Goal: Transaction & Acquisition: Purchase product/service

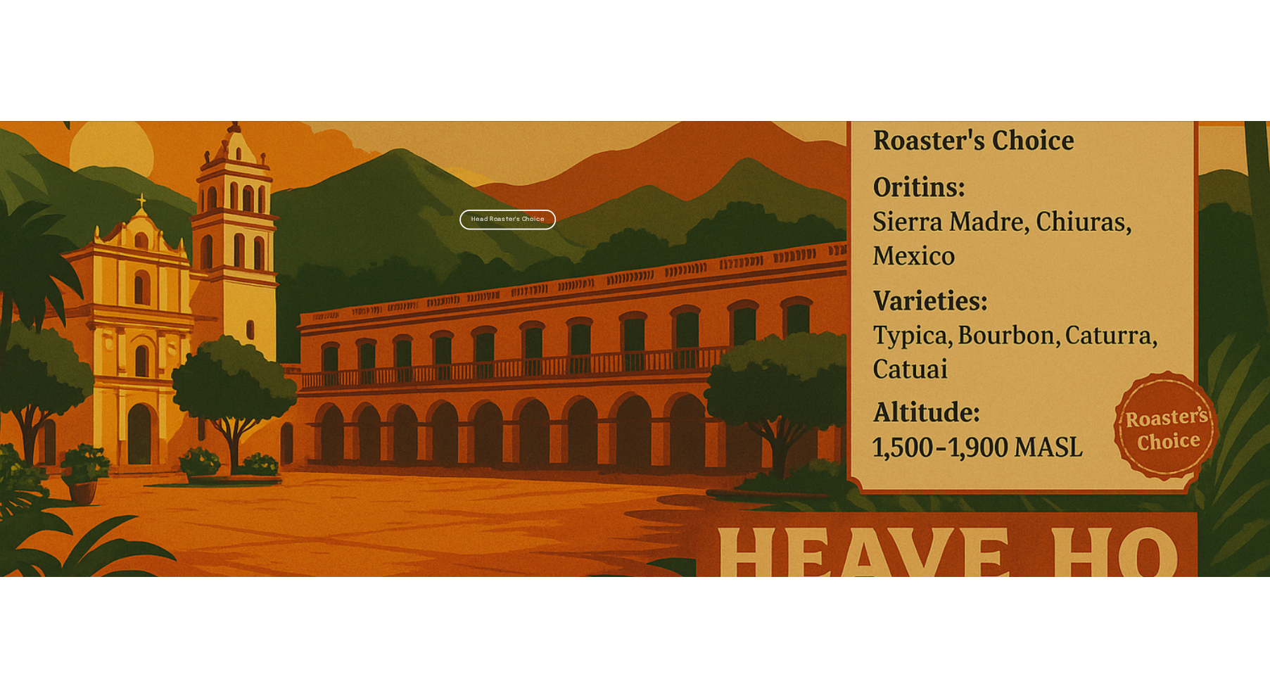
scroll to position [953, 0]
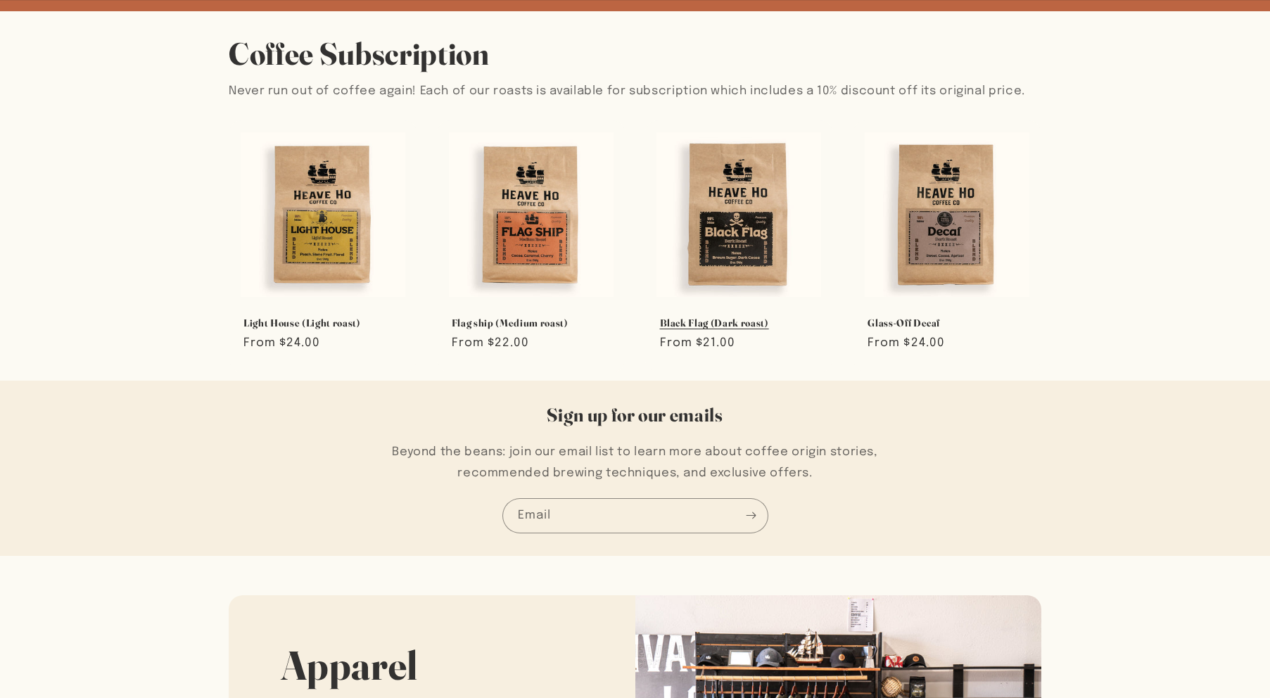
click at [703, 317] on link "Black Flag (Dark roast)" at bounding box center [739, 323] width 159 height 13
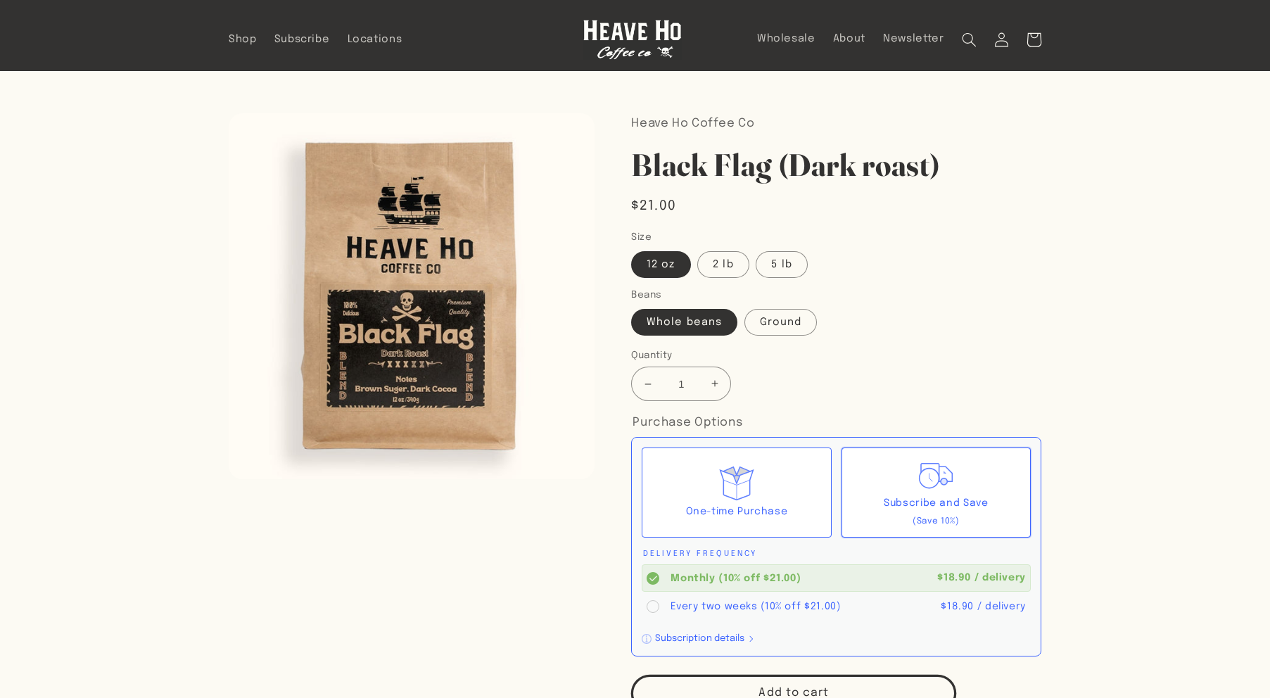
click at [778, 158] on h1 "Black Flag (Dark roast)" at bounding box center [836, 165] width 410 height 40
click at [778, 157] on h1 "Black Flag (Dark roast)" at bounding box center [836, 165] width 410 height 40
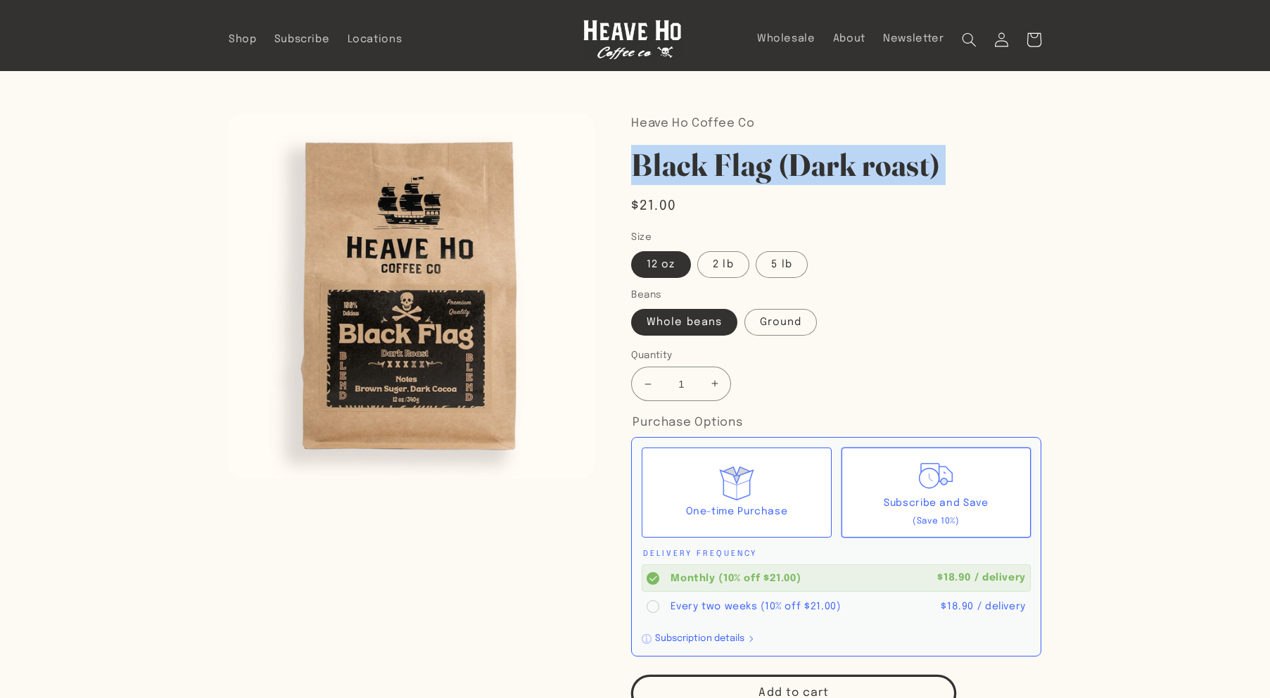
click at [778, 157] on h1 "Black Flag (Dark roast)" at bounding box center [836, 165] width 410 height 40
click at [225, 424] on section "Skip to product information Open media 1 in modal 1 / of 1 Heave Ho Coffee Co B…" at bounding box center [635, 588] width 887 height 1034
click at [229, 479] on button "Open media 1 in modal" at bounding box center [229, 479] width 0 height 0
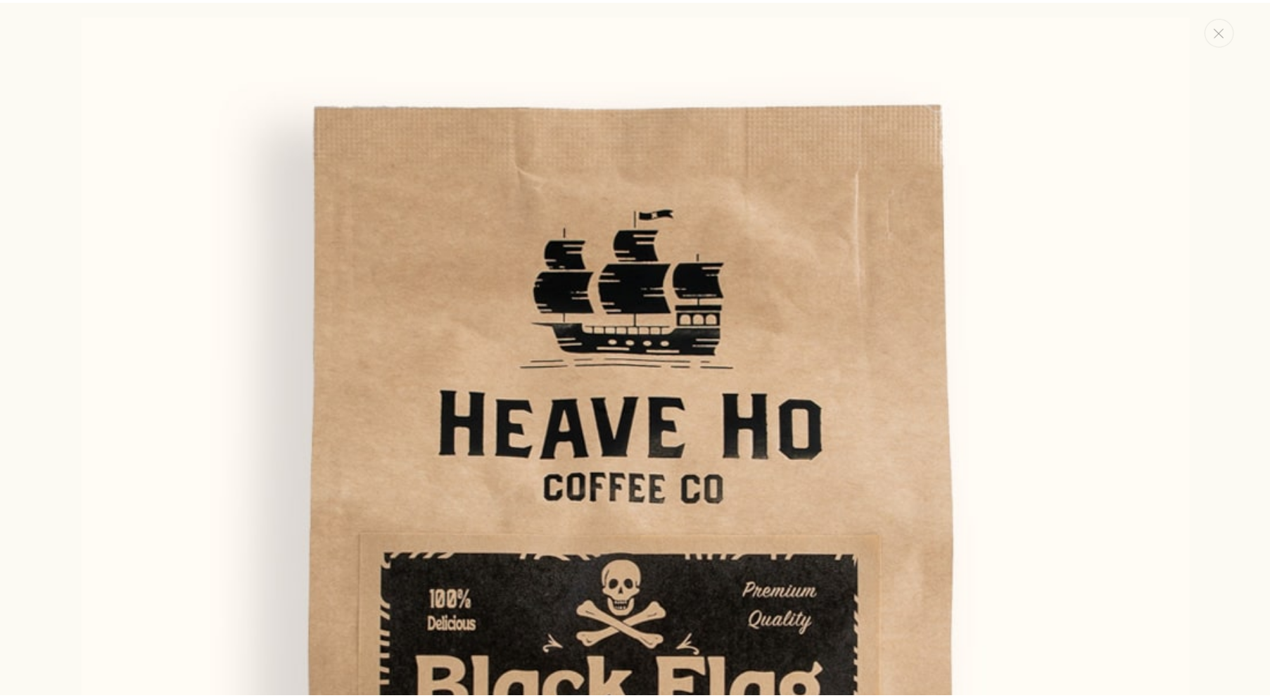
scroll to position [15, 0]
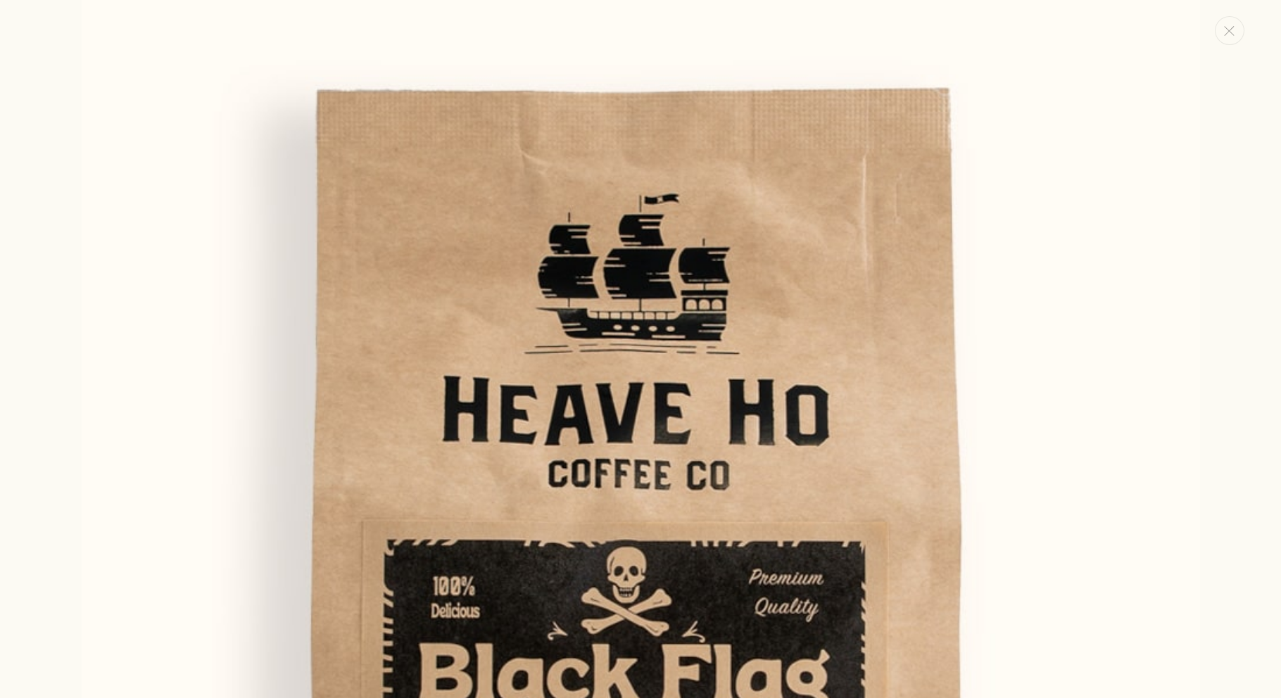
click at [196, 334] on img "Media gallery" at bounding box center [641, 559] width 1118 height 1118
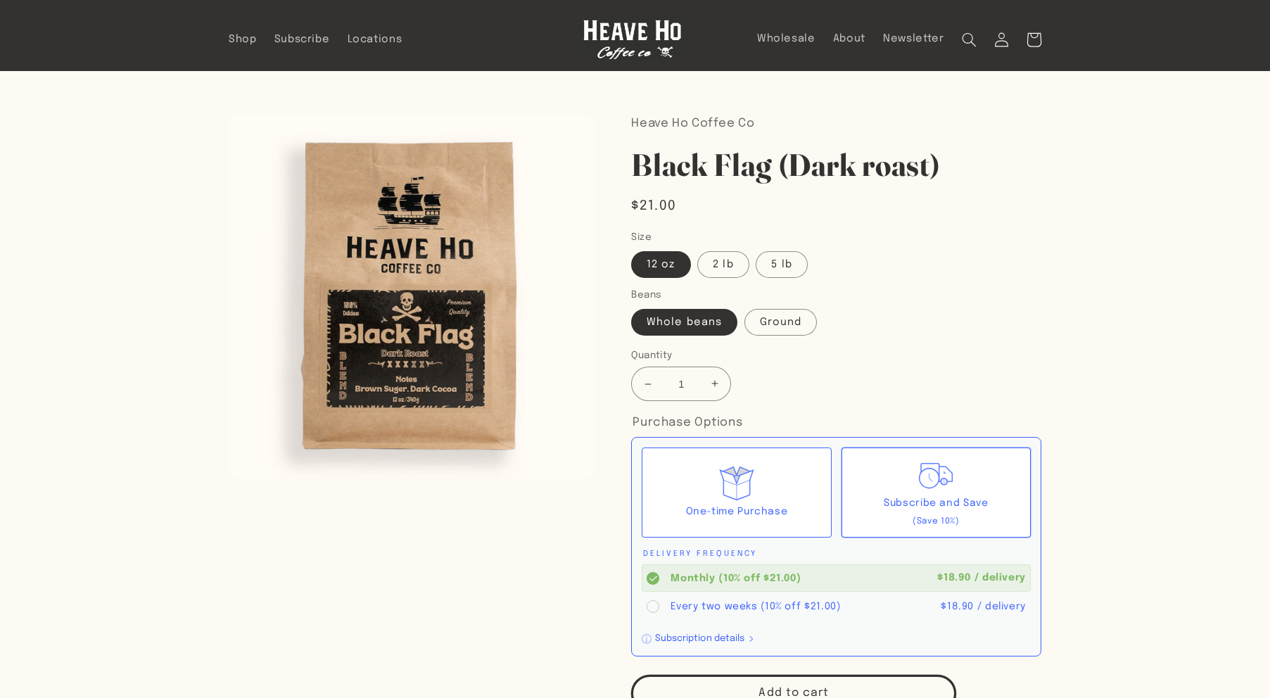
click at [24, 393] on section "Skip to product information Open media 1 in modal 1 / of 1 Heave Ho Coffee Co B…" at bounding box center [635, 588] width 1270 height 1034
click at [917, 171] on h1 "Black Flag (Dark roast)" at bounding box center [836, 165] width 410 height 40
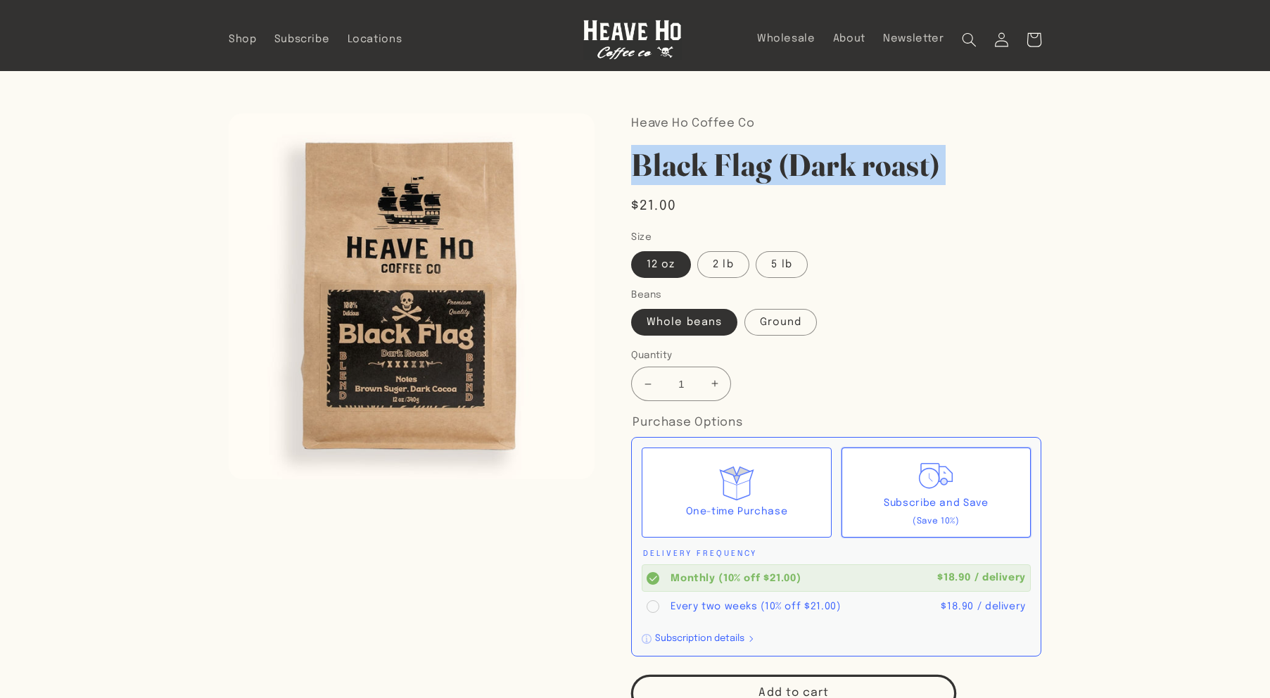
click at [917, 171] on h1 "Black Flag (Dark roast)" at bounding box center [836, 165] width 410 height 40
click at [778, 171] on h1 "Black Flag (Dark roast)" at bounding box center [836, 165] width 410 height 40
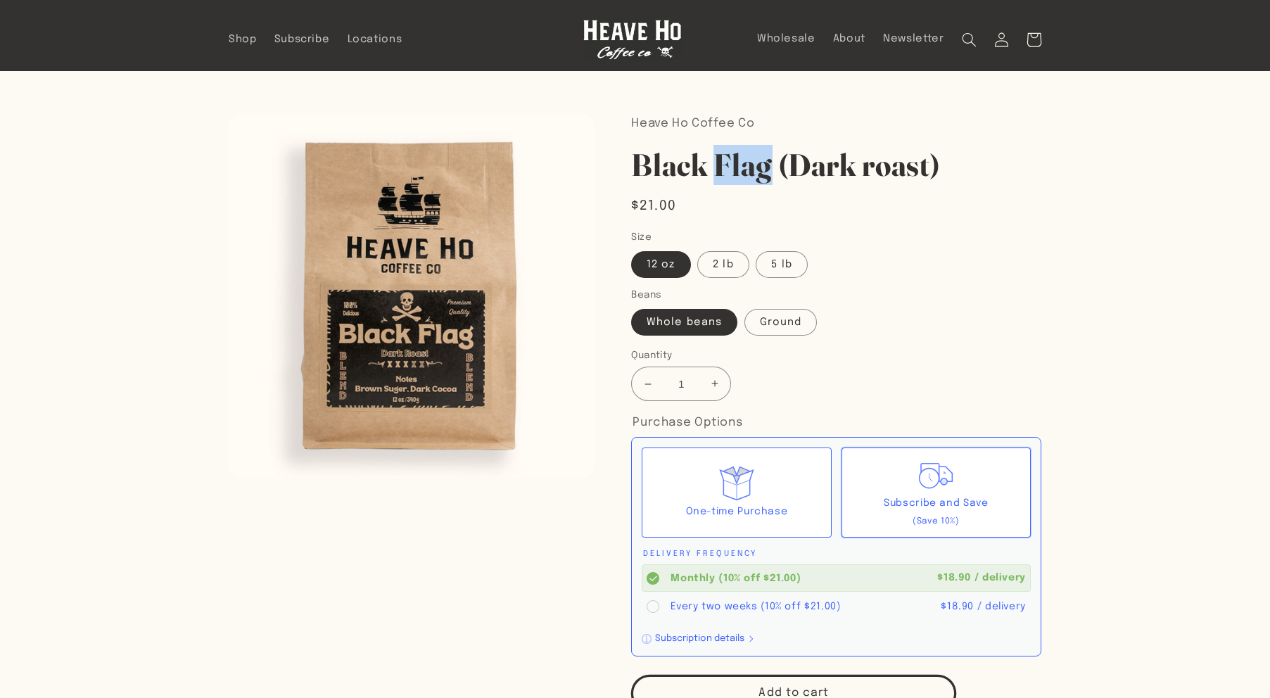
click at [778, 171] on h1 "Black Flag (Dark roast)" at bounding box center [836, 165] width 410 height 40
click at [873, 166] on h1 "Black Flag (Dark roast)" at bounding box center [836, 165] width 410 height 40
click at [898, 167] on h1 "Black Flag (Dark roast)" at bounding box center [836, 165] width 410 height 40
click at [899, 166] on h1 "Black Flag (Dark roast)" at bounding box center [836, 165] width 410 height 40
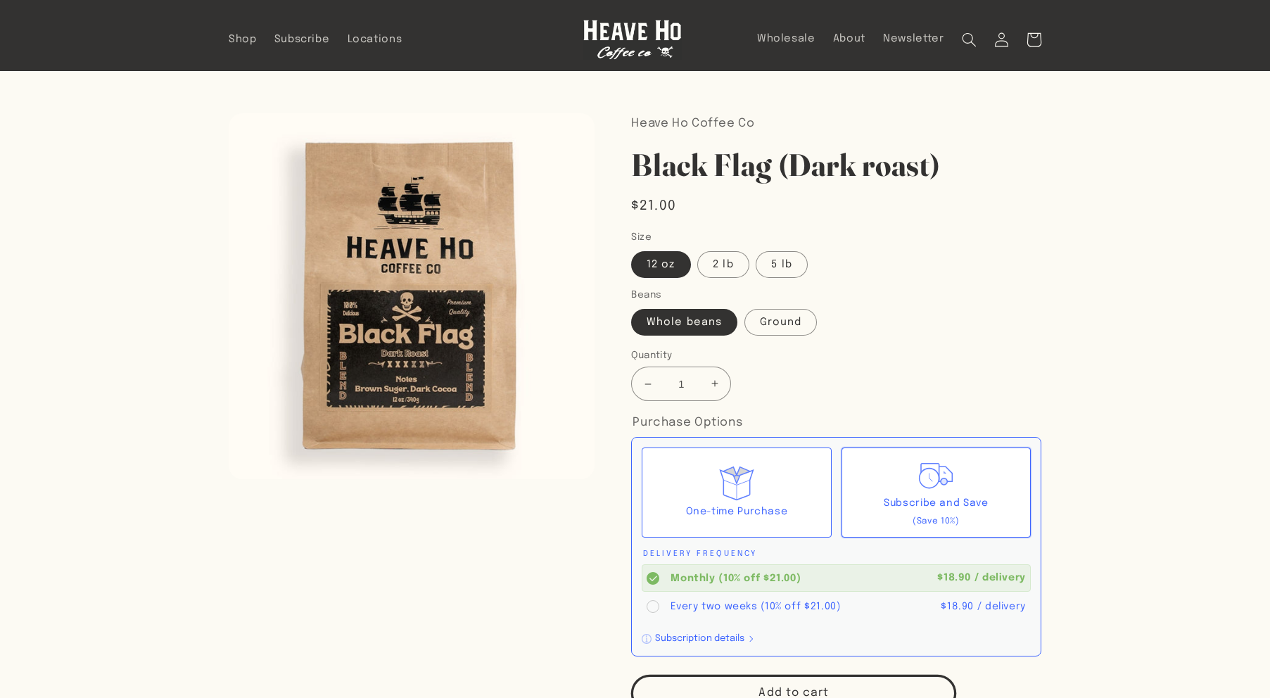
click at [648, 168] on h1 "Black Flag (Dark roast)" at bounding box center [836, 165] width 410 height 40
click at [754, 177] on h1 "Black Flag (Dark roast)" at bounding box center [836, 165] width 410 height 40
